Goal: Communication & Community: Participate in discussion

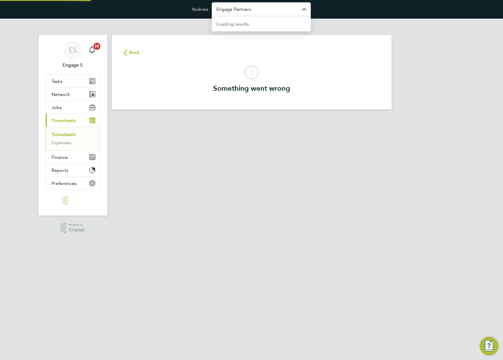
click at [250, 11] on input "Engage Partners" at bounding box center [261, 9] width 99 height 14
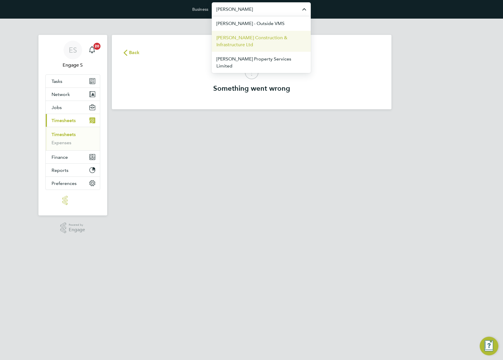
click at [234, 40] on span "[PERSON_NAME] Construction & Infrastructure Ltd" at bounding box center [261, 41] width 90 height 14
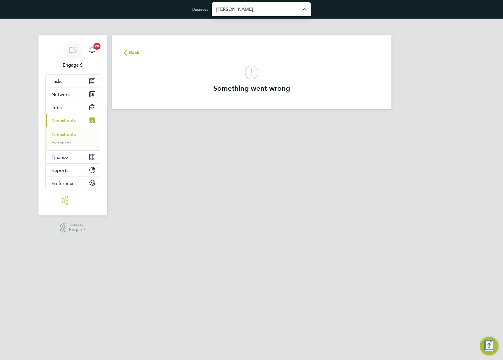
type input "[PERSON_NAME] Construction & Infrastructure Ltd"
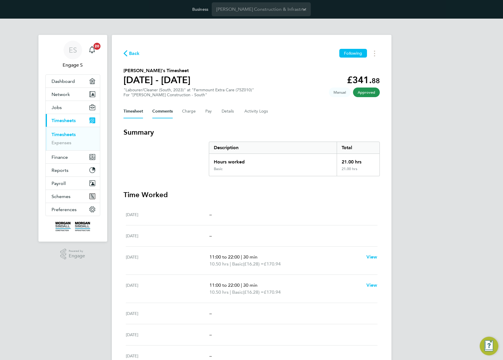
click at [158, 113] on button "Comments" at bounding box center [162, 111] width 20 height 14
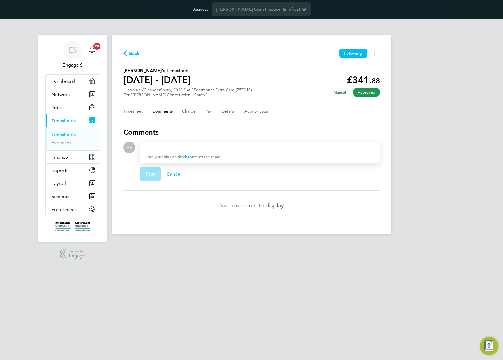
click at [172, 146] on div at bounding box center [259, 147] width 230 height 7
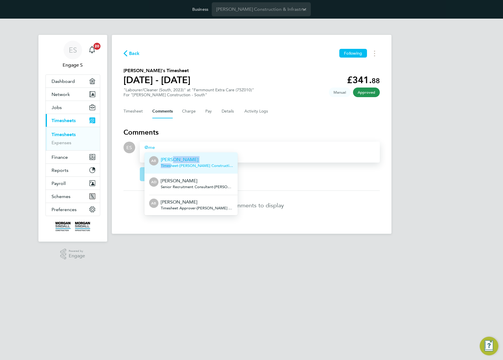
click at [169, 164] on div "Alice B Timesheet - Morgan Sindall Construction & Infrastructure Ltd" at bounding box center [197, 163] width 72 height 14
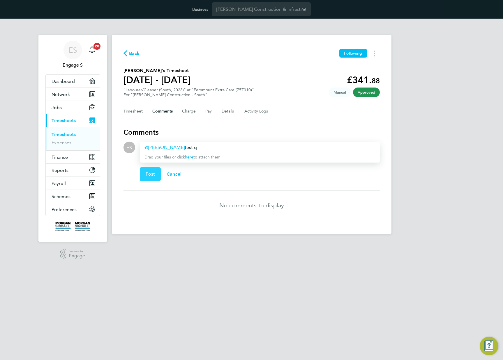
click at [151, 174] on span "Post" at bounding box center [151, 174] width 10 height 6
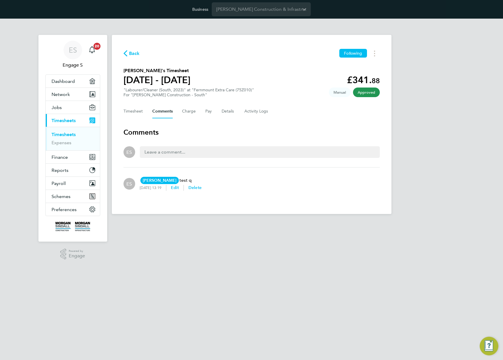
click at [252, 181] on div "ES Alice B AB Alice B Morgan Sindall Construction & Infrastructure Ltd 346959@t…" at bounding box center [251, 183] width 256 height 23
click at [179, 187] on span "Edit" at bounding box center [175, 187] width 8 height 5
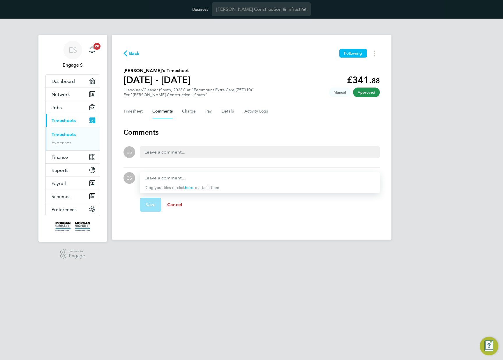
click at [176, 203] on span "Cancel" at bounding box center [174, 205] width 15 height 6
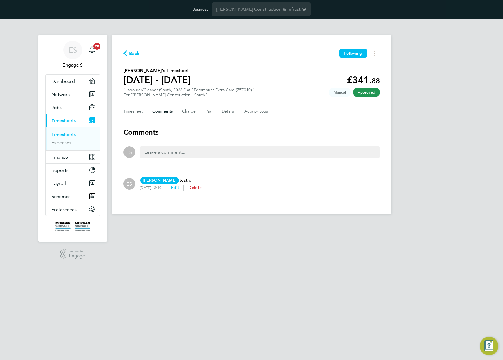
click at [201, 187] on span "Delete" at bounding box center [194, 187] width 13 height 5
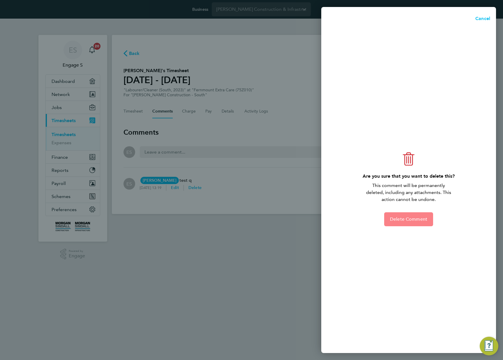
click at [403, 217] on span "Delete Comment" at bounding box center [408, 220] width 37 height 6
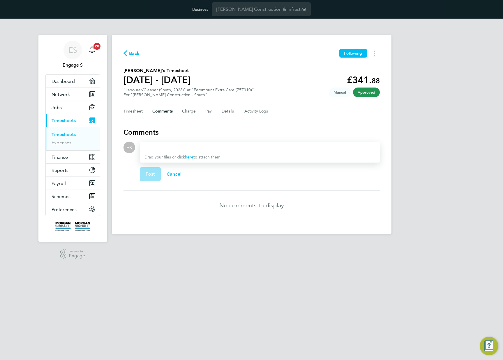
click at [235, 151] on div "Drag your files or click here to attach them" at bounding box center [260, 152] width 240 height 21
click at [233, 155] on p "Drag your files or click here to attach them" at bounding box center [259, 158] width 230 height 6
click at [237, 150] on div at bounding box center [259, 147] width 230 height 7
click at [156, 173] on button "Post" at bounding box center [150, 174] width 21 height 14
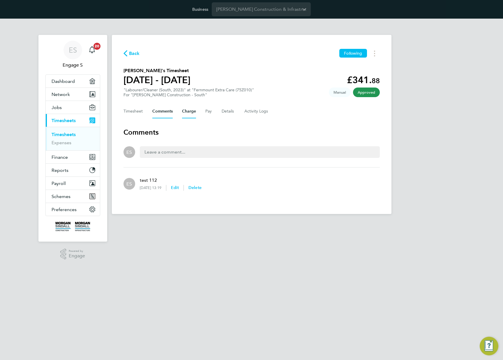
click at [192, 112] on button "Charge" at bounding box center [189, 111] width 14 height 14
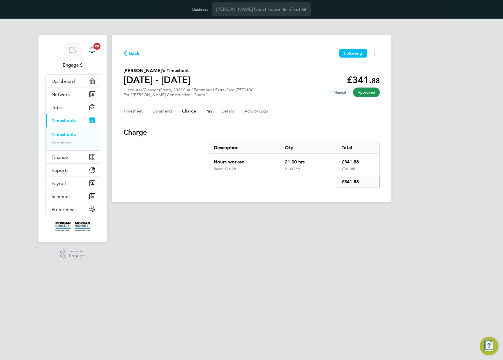
click at [210, 111] on button "Pay" at bounding box center [208, 111] width 7 height 14
click at [216, 110] on div "Timesheet Comments Charge Pay Details Activity Logs" at bounding box center [251, 111] width 256 height 14
click at [223, 113] on button "Details" at bounding box center [227, 111] width 13 height 14
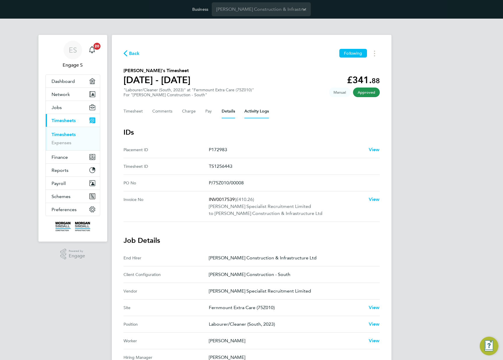
click at [246, 114] on Logs-tab "Activity Logs" at bounding box center [256, 111] width 24 height 14
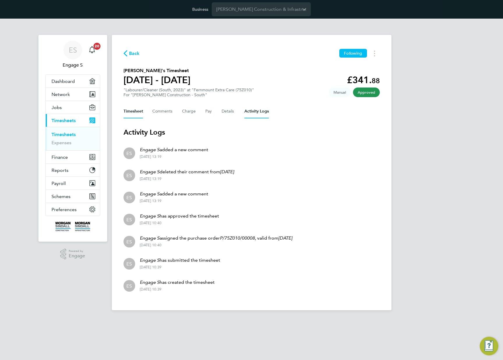
click at [133, 111] on button "Timesheet" at bounding box center [132, 111] width 19 height 14
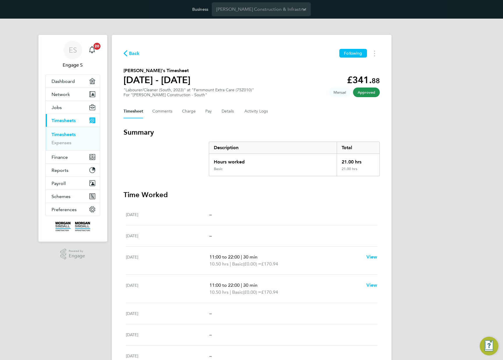
click at [130, 54] on span "Back" at bounding box center [134, 53] width 11 height 7
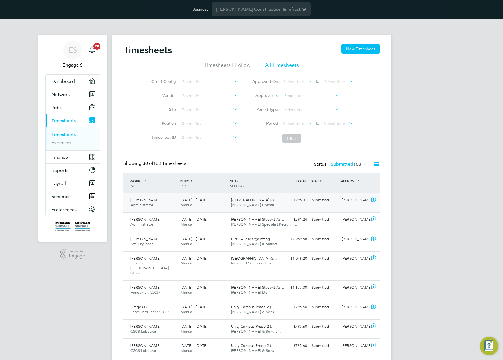
click at [243, 204] on span "Morgan Sindall Constru…" at bounding box center [255, 205] width 48 height 5
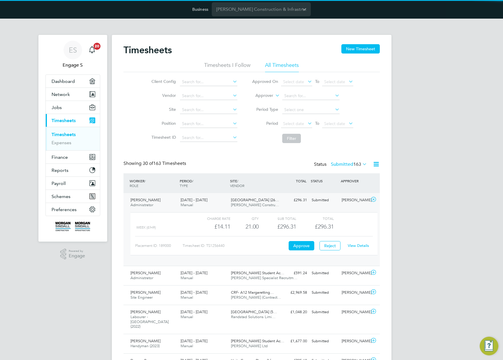
click at [348, 162] on label "Submitted 163" at bounding box center [349, 165] width 36 height 6
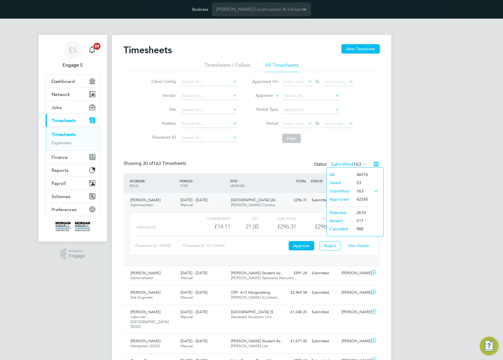
click at [340, 173] on li "All" at bounding box center [340, 175] width 27 height 8
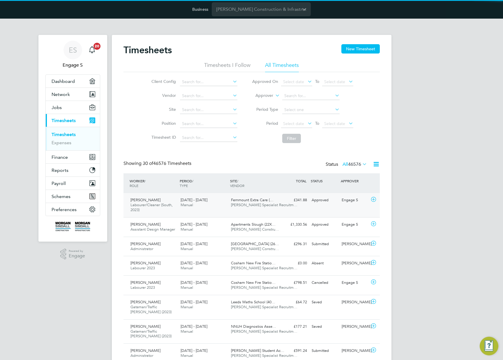
click at [253, 206] on span "Hays Specialist Recruitm…" at bounding box center [264, 205] width 66 height 5
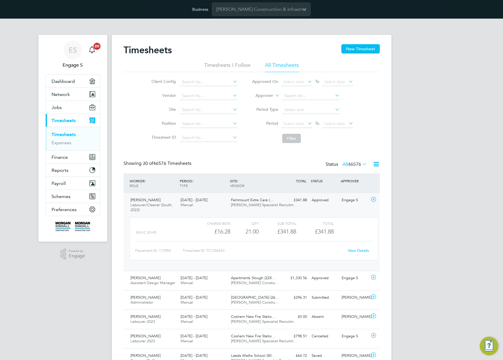
click at [355, 250] on link "View Details" at bounding box center [357, 250] width 21 height 5
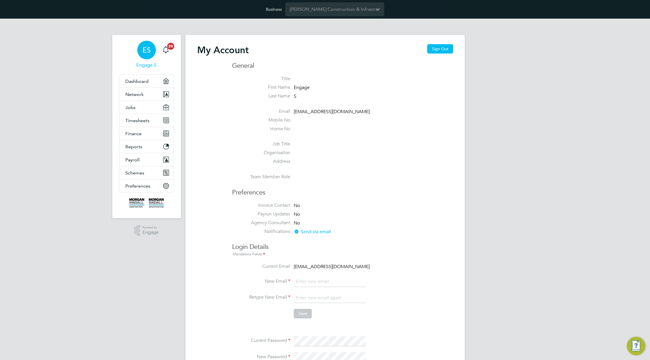
type input "support@engagelabs.io"
